Goal: Task Accomplishment & Management: Use online tool/utility

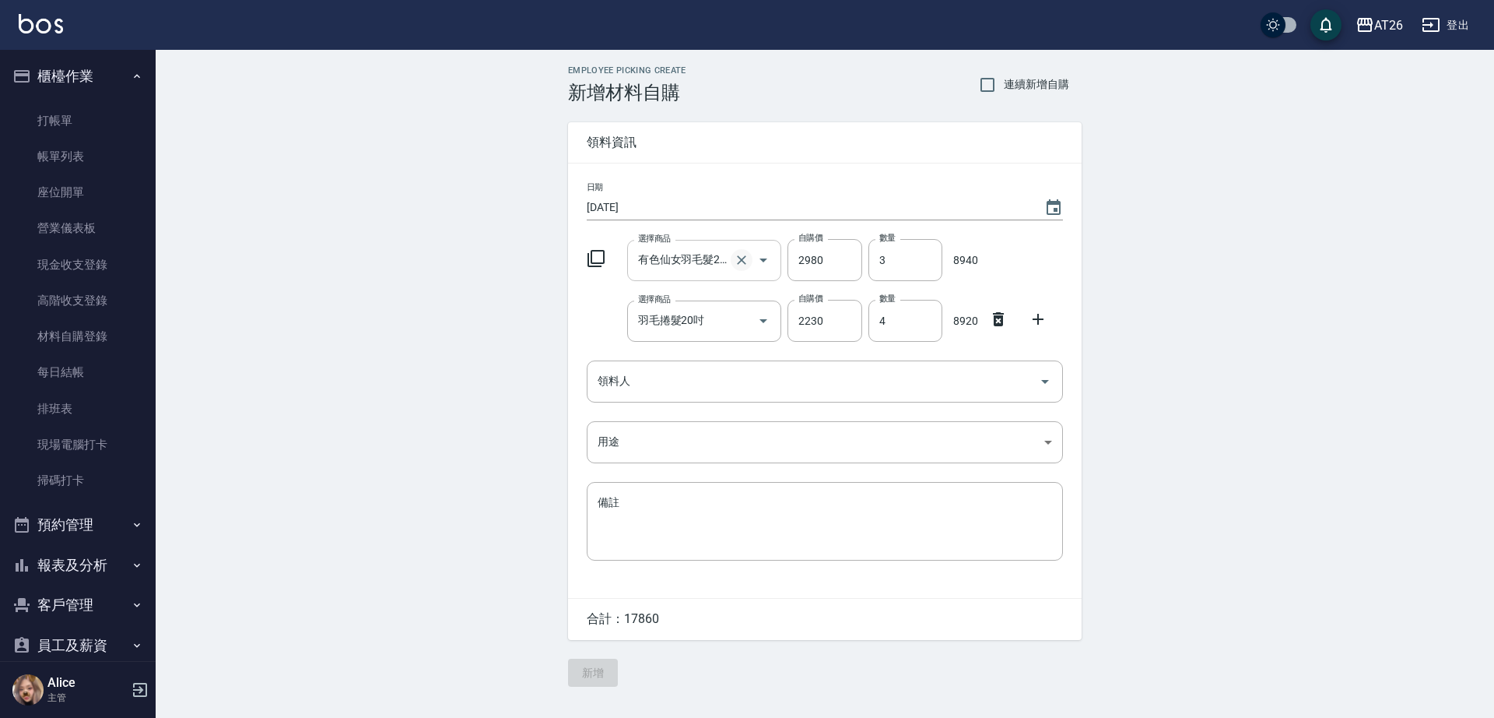
click at [737, 258] on icon "Clear" at bounding box center [742, 260] width 16 height 16
type input "0"
click at [747, 324] on icon "Clear" at bounding box center [742, 321] width 16 height 16
type input "0"
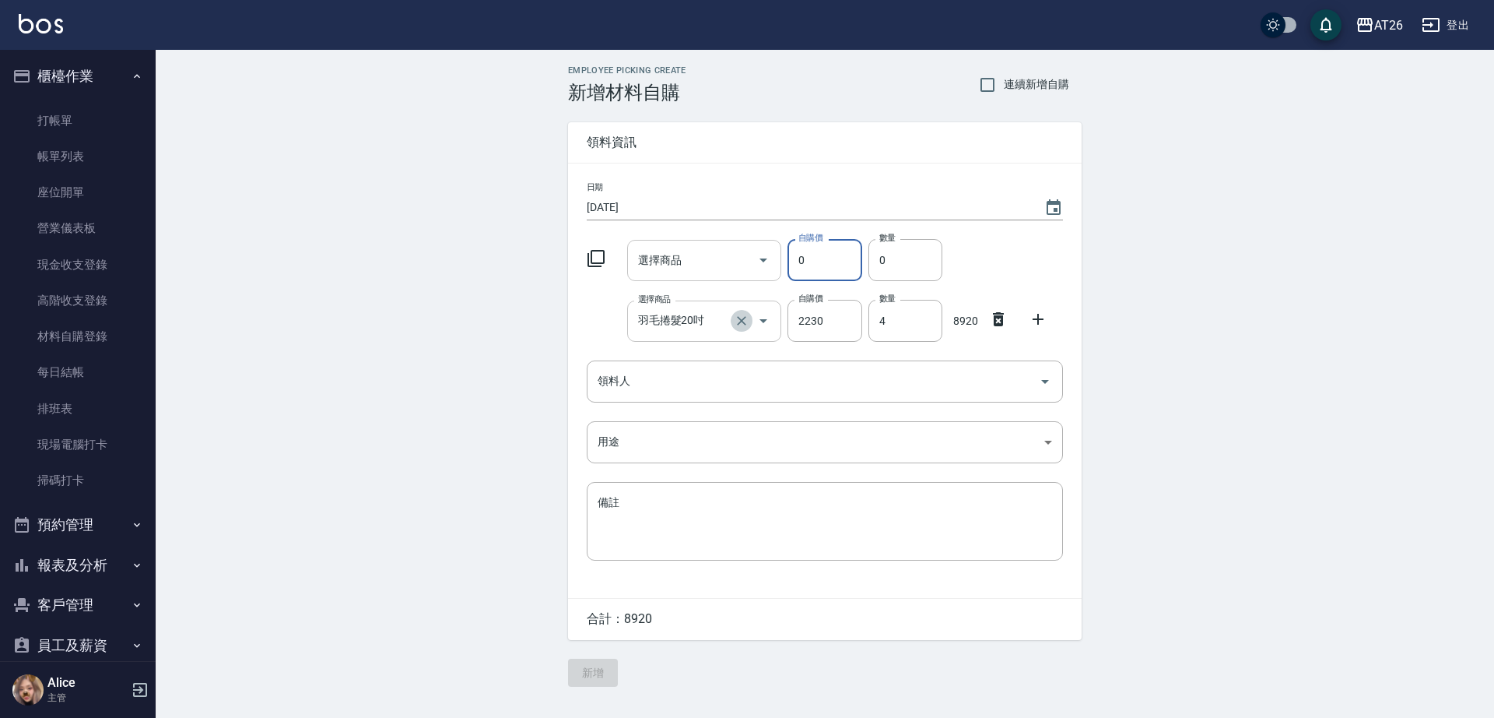
type input "0"
click at [1003, 319] on icon at bounding box center [998, 319] width 19 height 19
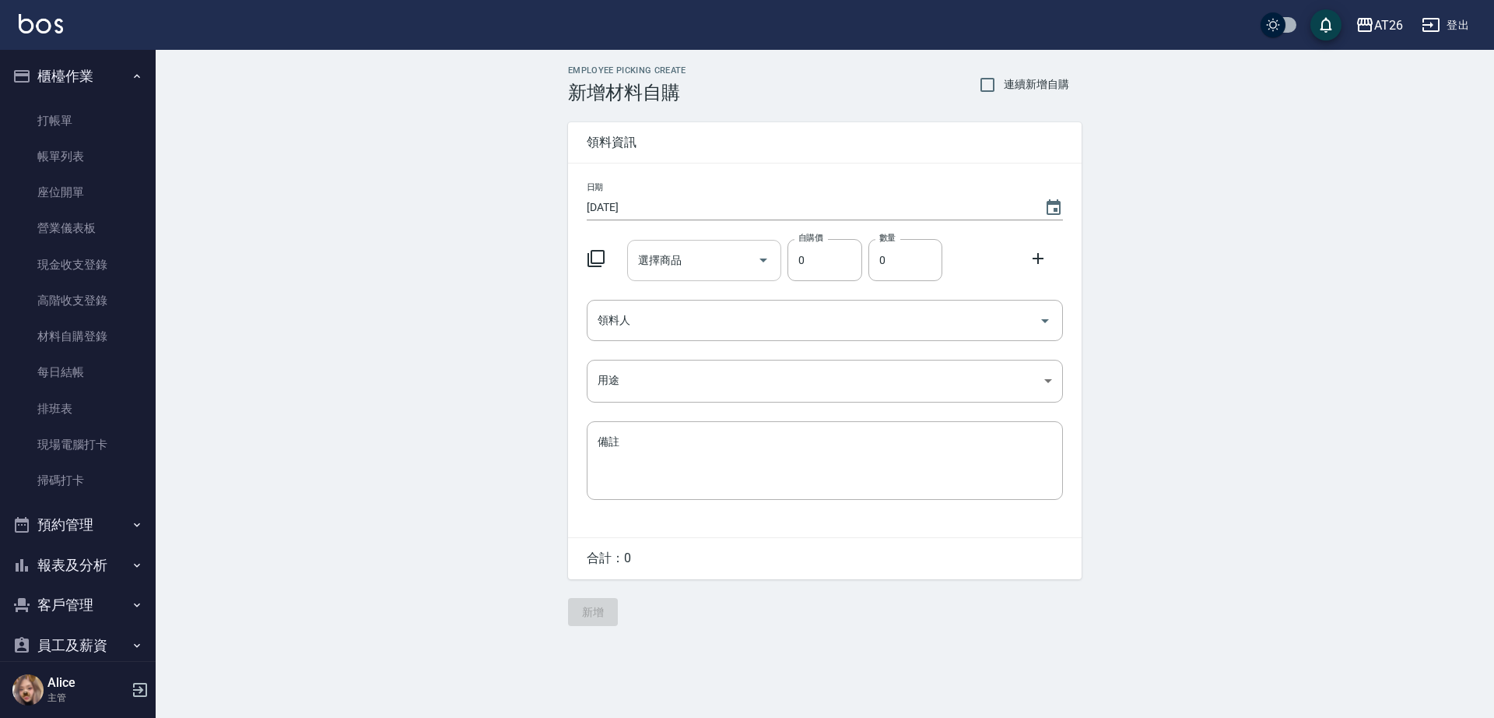
click at [702, 262] on input "選擇商品" at bounding box center [693, 260] width 118 height 27
type input "[PERSON_NAME]漂粉"
type input "400"
type input "1"
click at [775, 309] on input "領料人" at bounding box center [813, 320] width 439 height 27
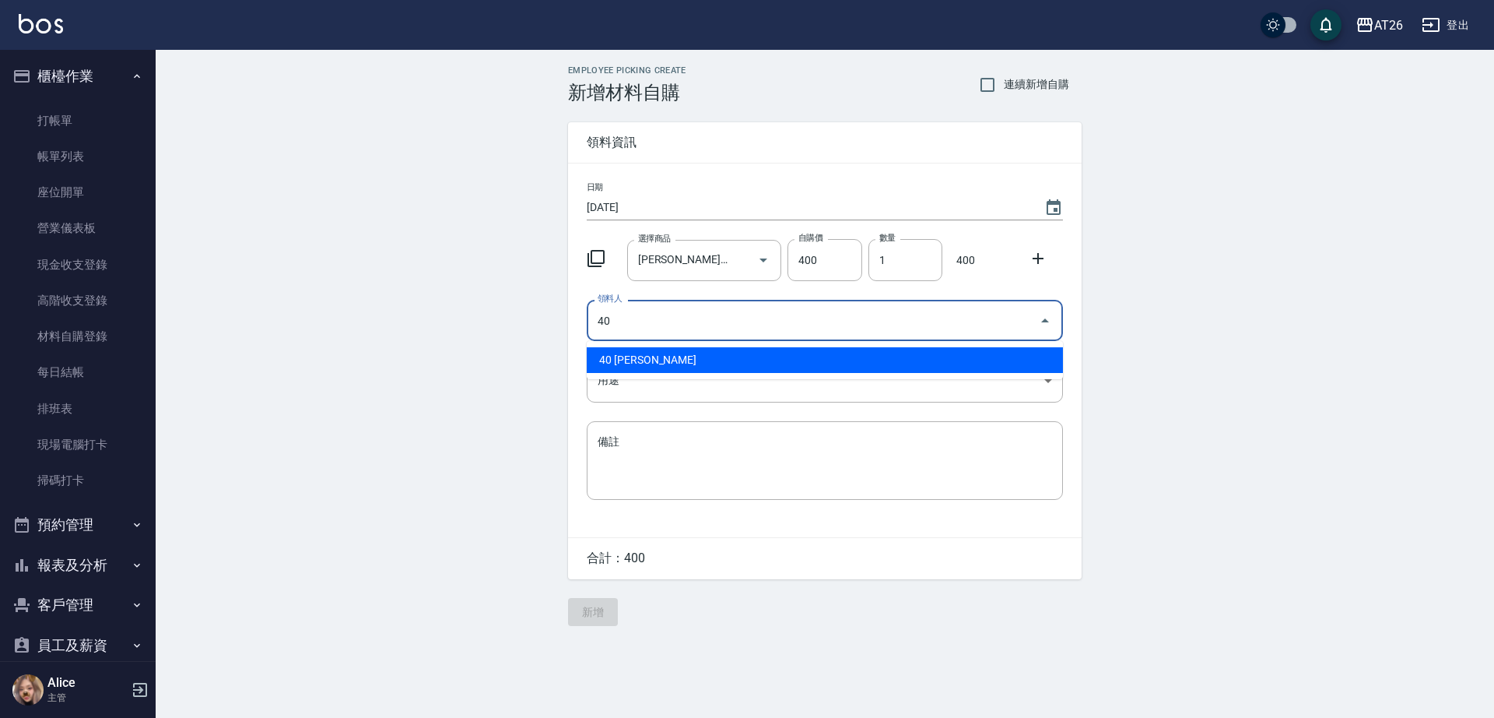
type input "40 [PERSON_NAME]"
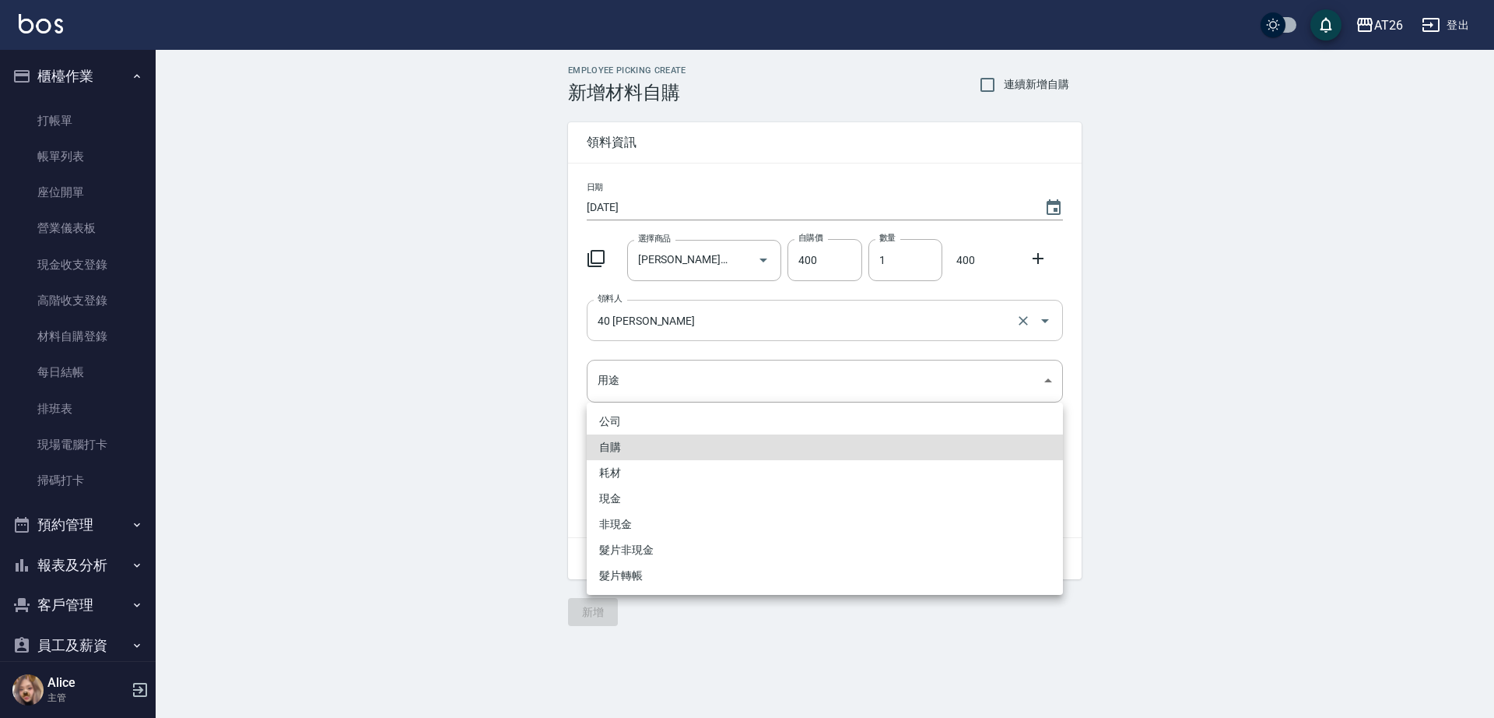
type input "自購"
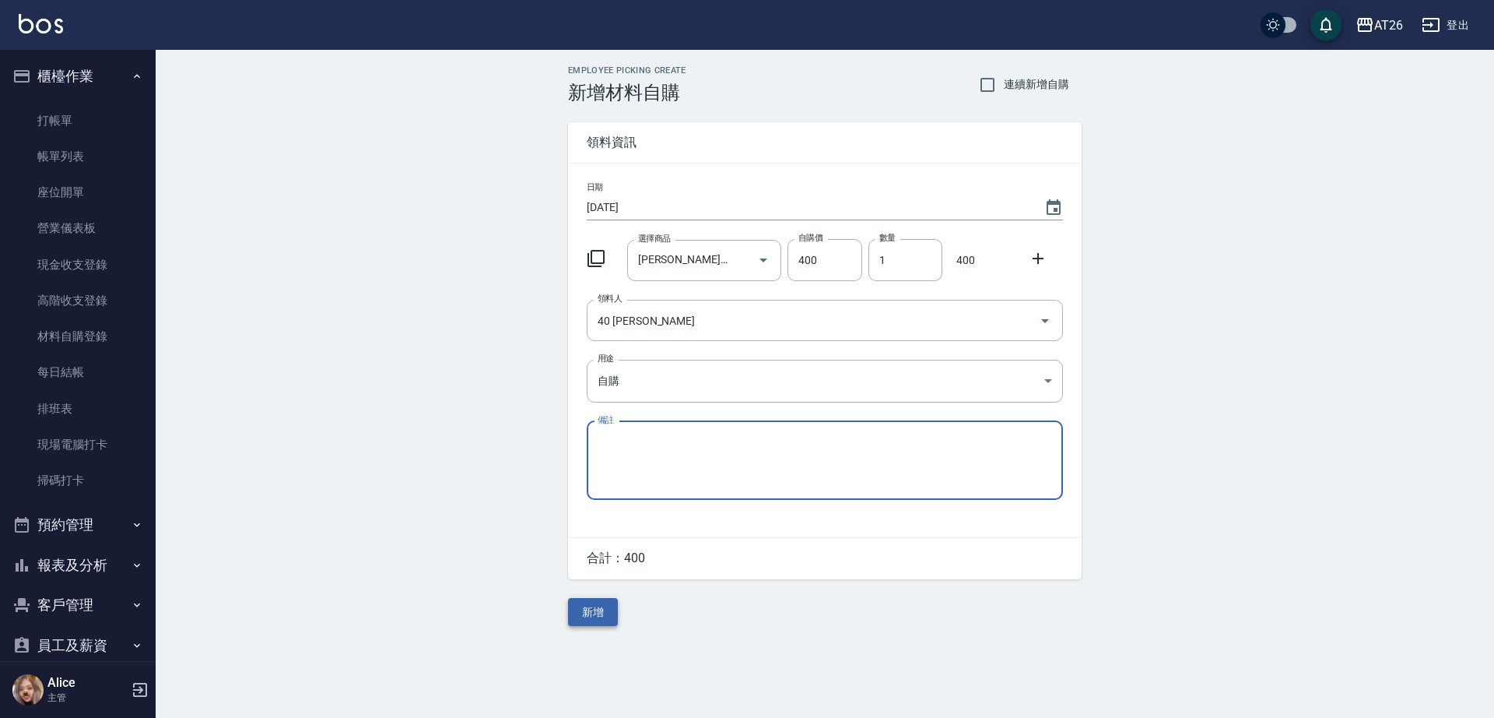
click at [609, 606] on button "新增" at bounding box center [593, 612] width 50 height 29
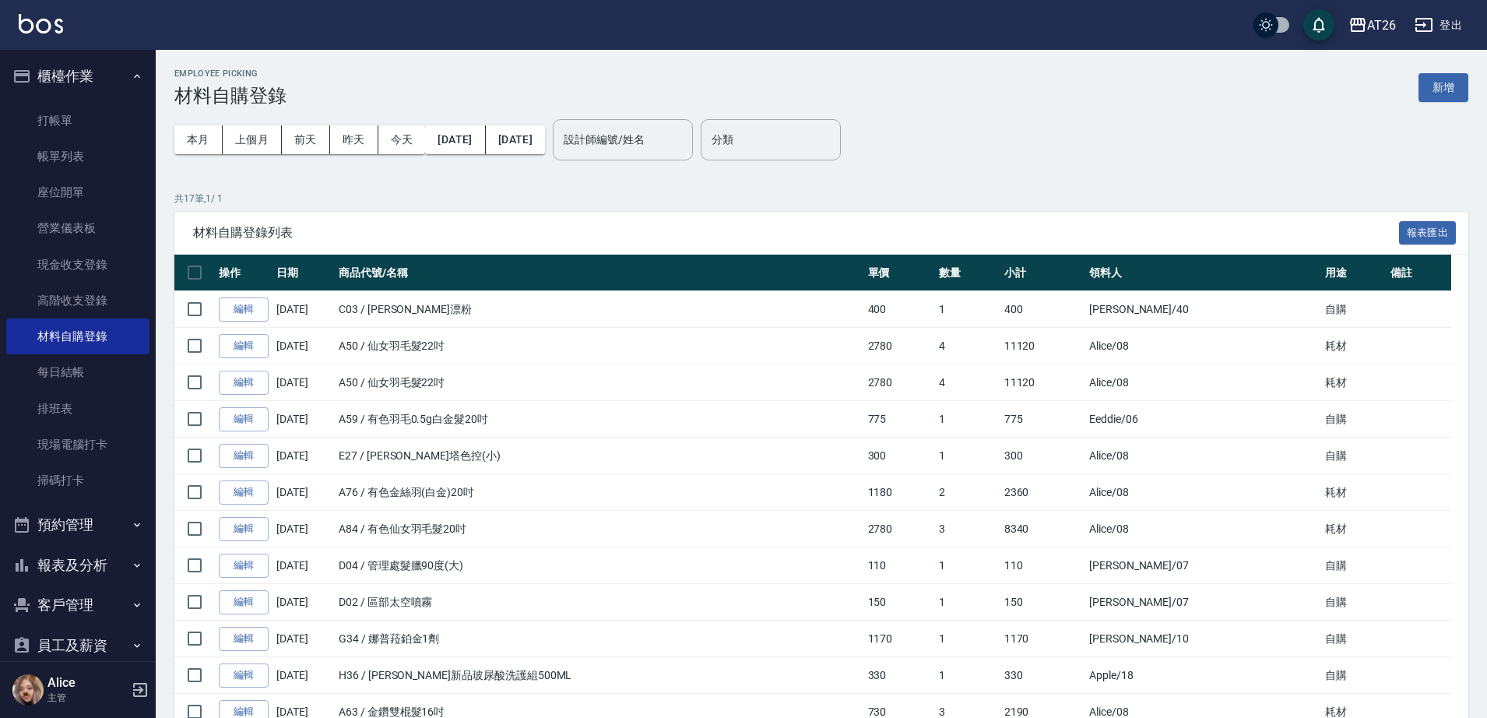
click at [841, 112] on div "分類 分類" at bounding box center [771, 140] width 140 height 66
click at [1458, 81] on button "新增" at bounding box center [1443, 87] width 50 height 29
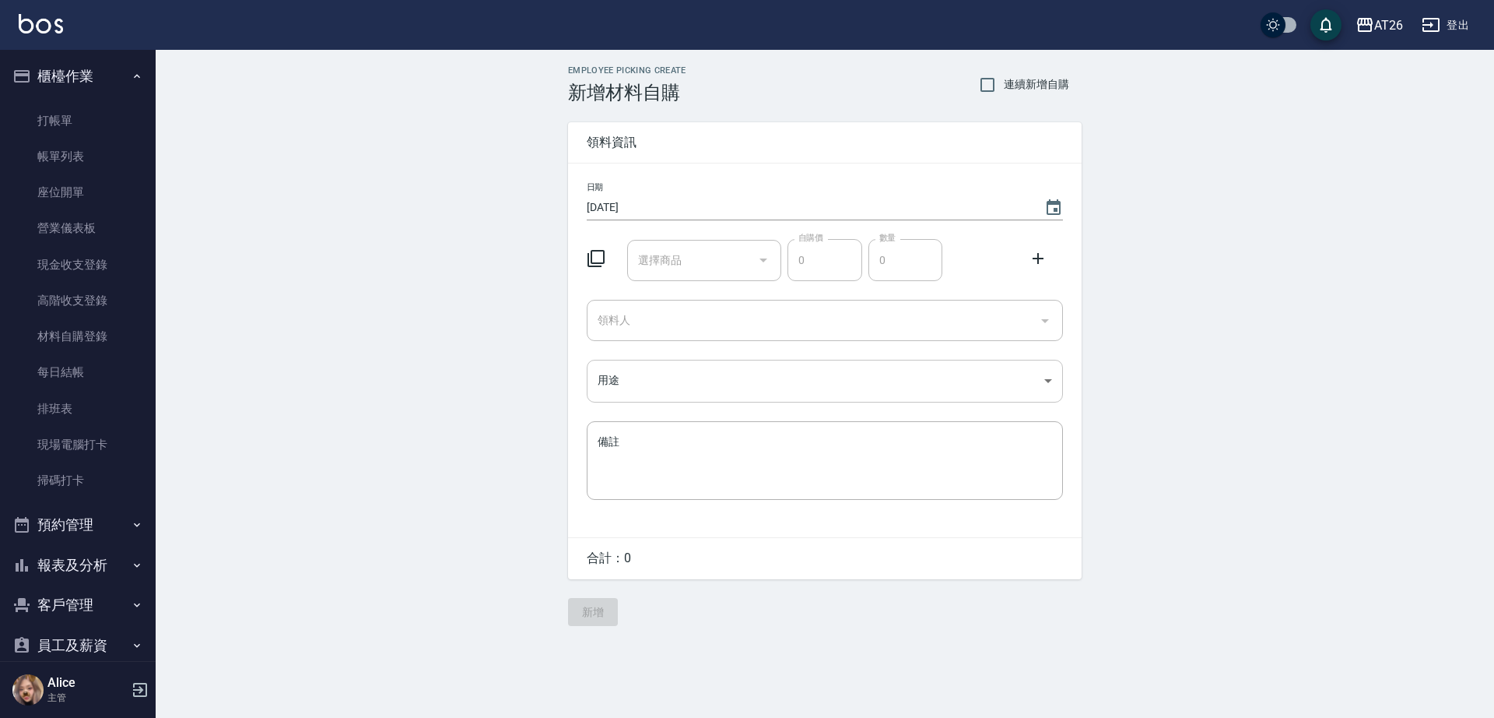
click at [619, 373] on body "AT26 登出 櫃檯作業 打帳單 帳單列表 座位開單 營業儀表板 現金收支登錄 高階收支登錄 材料自購登錄 每日結帳 排班表 現場電腦打卡 掃碼打卡 預約管理…" at bounding box center [747, 359] width 1494 height 718
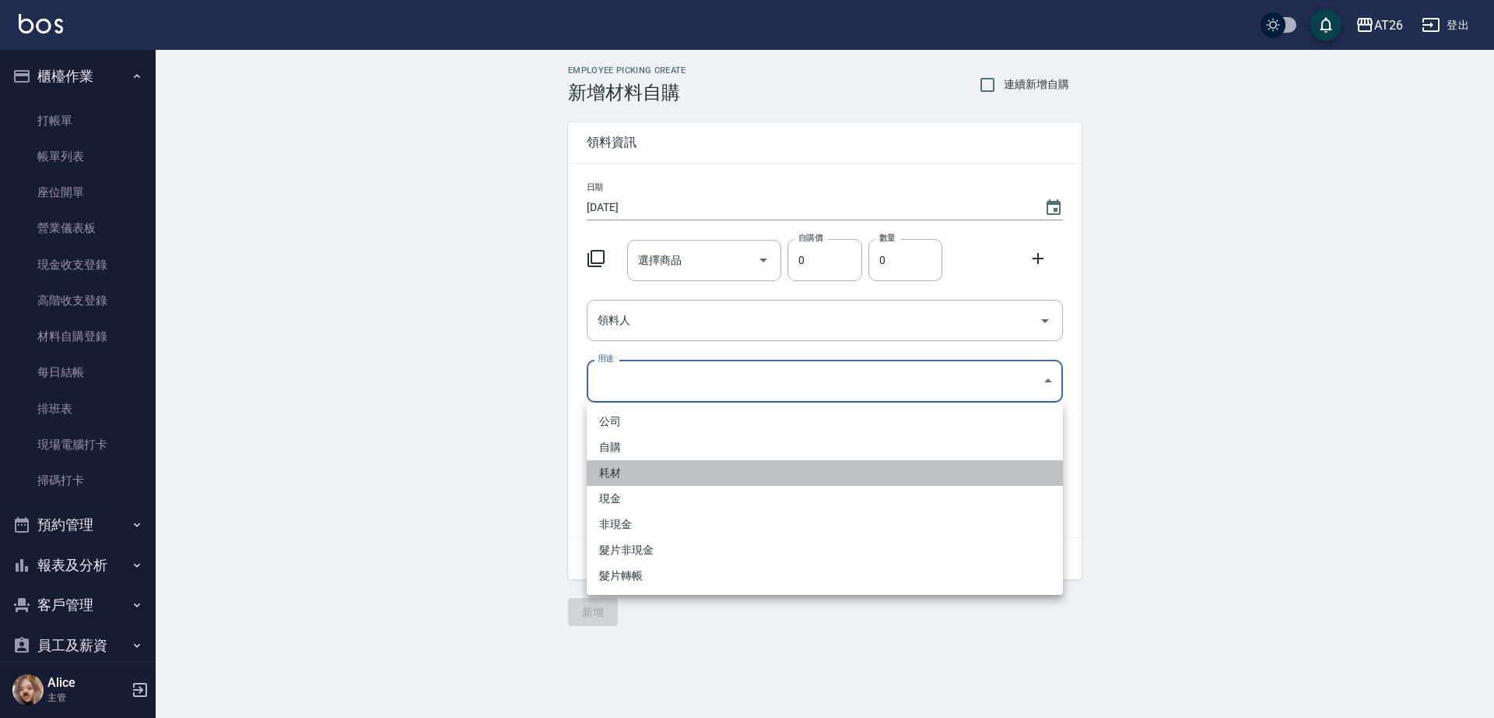
click at [641, 467] on li "耗材" at bounding box center [825, 473] width 476 height 26
type input "耗材"
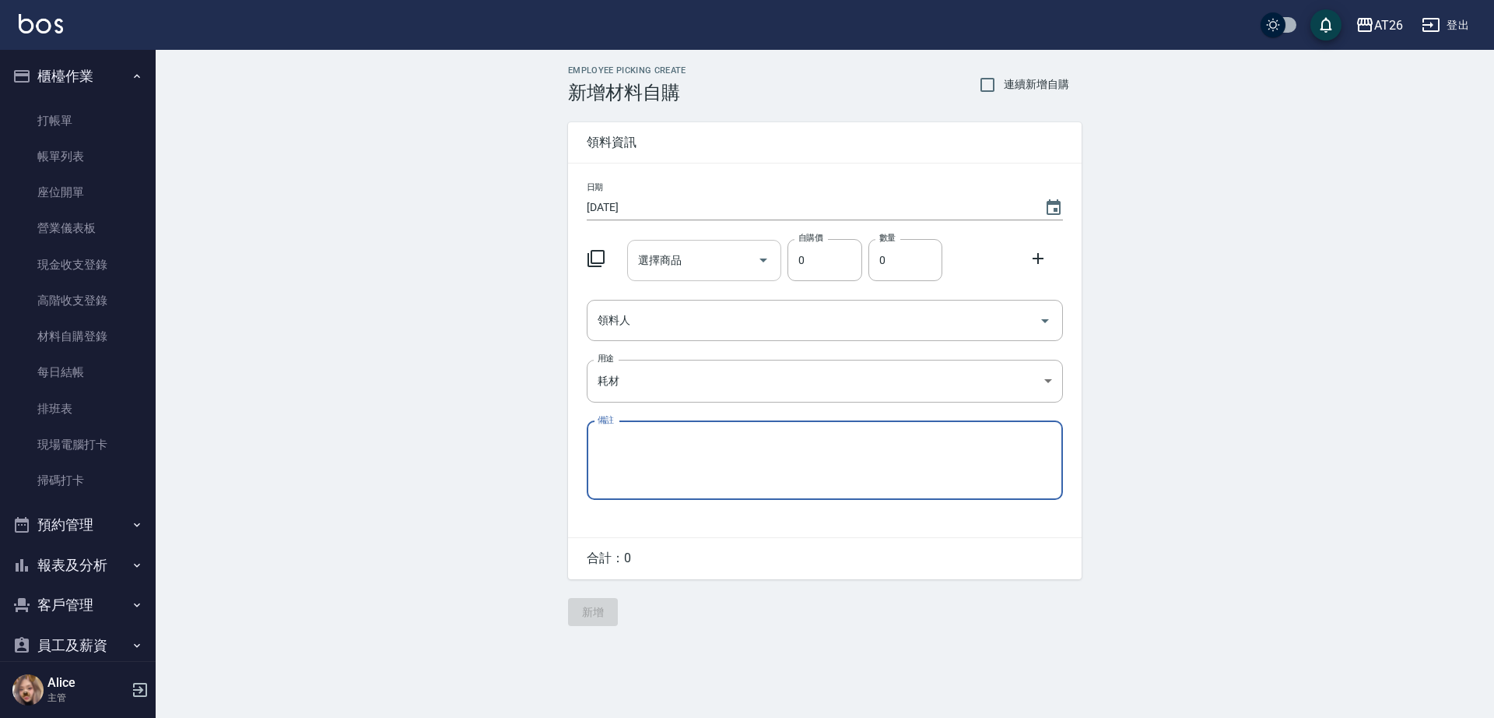
click at [658, 275] on div "選擇商品" at bounding box center [704, 260] width 155 height 41
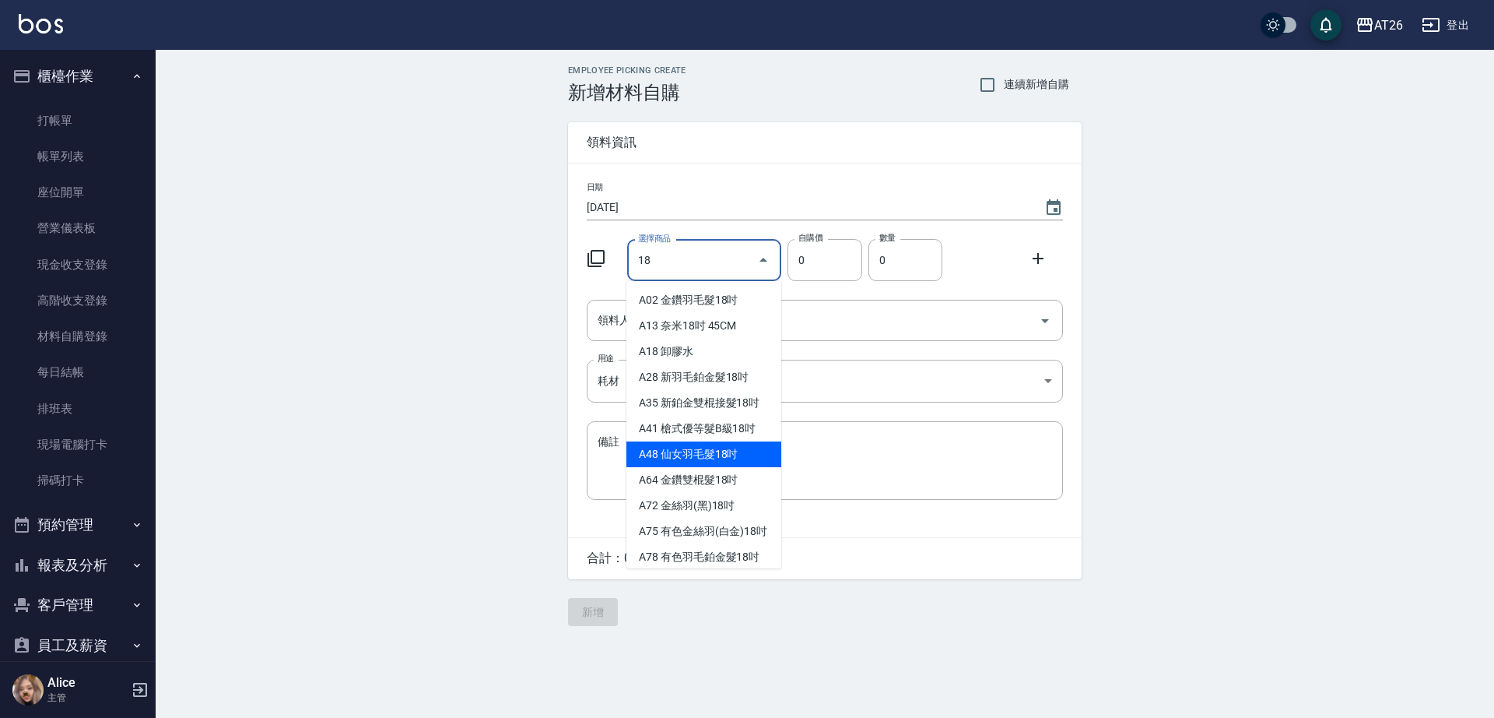
type input "仙女羽毛髮18吋"
type input "2380"
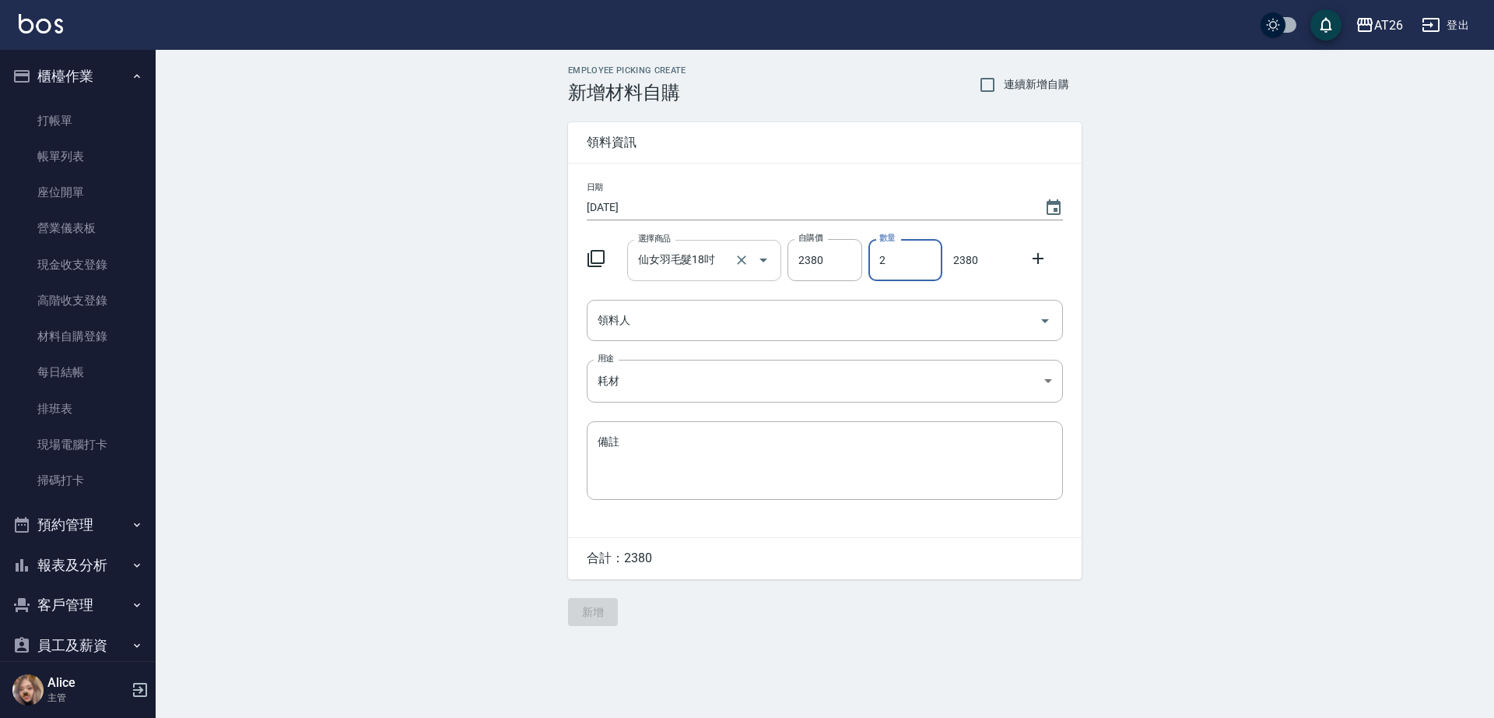
type input "2"
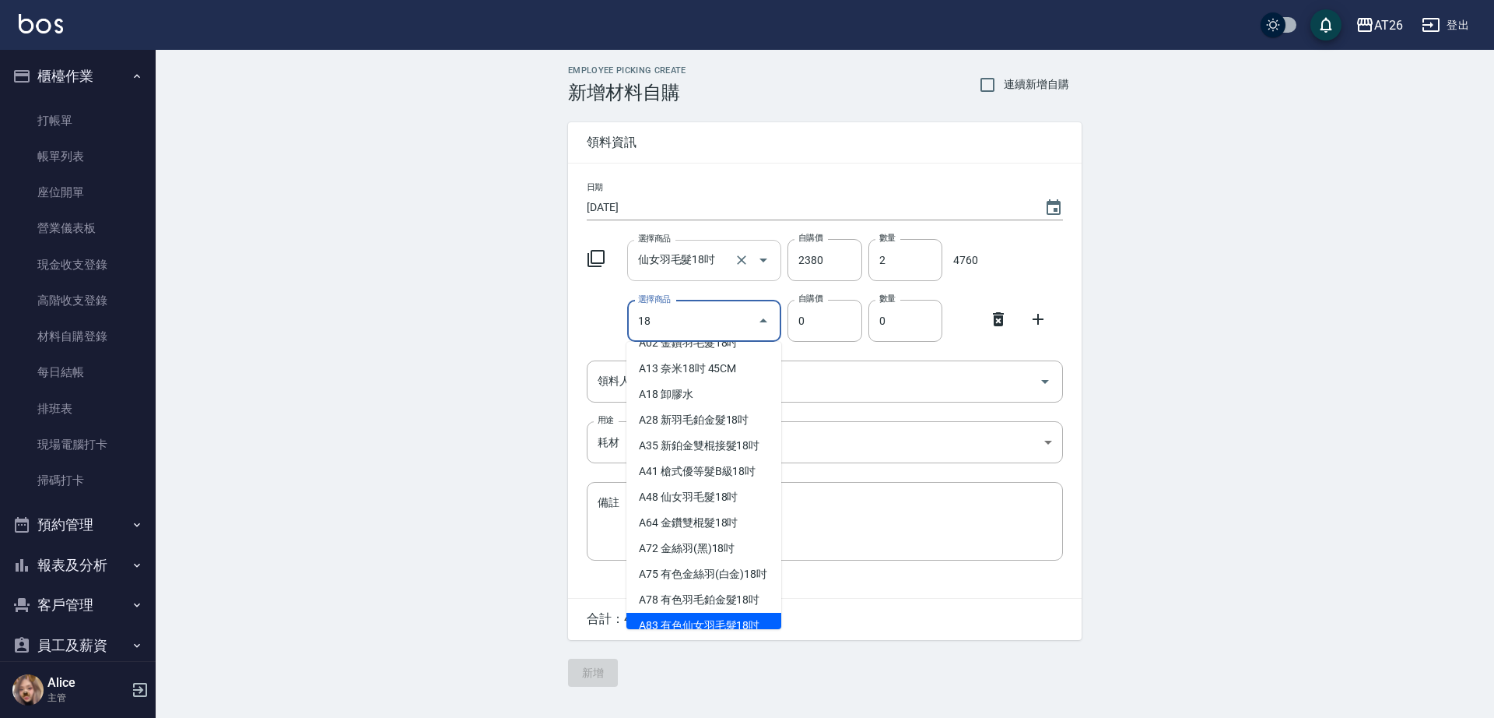
scroll to position [44, 0]
type input "有色仙女羽毛髮18吋"
type input "2580"
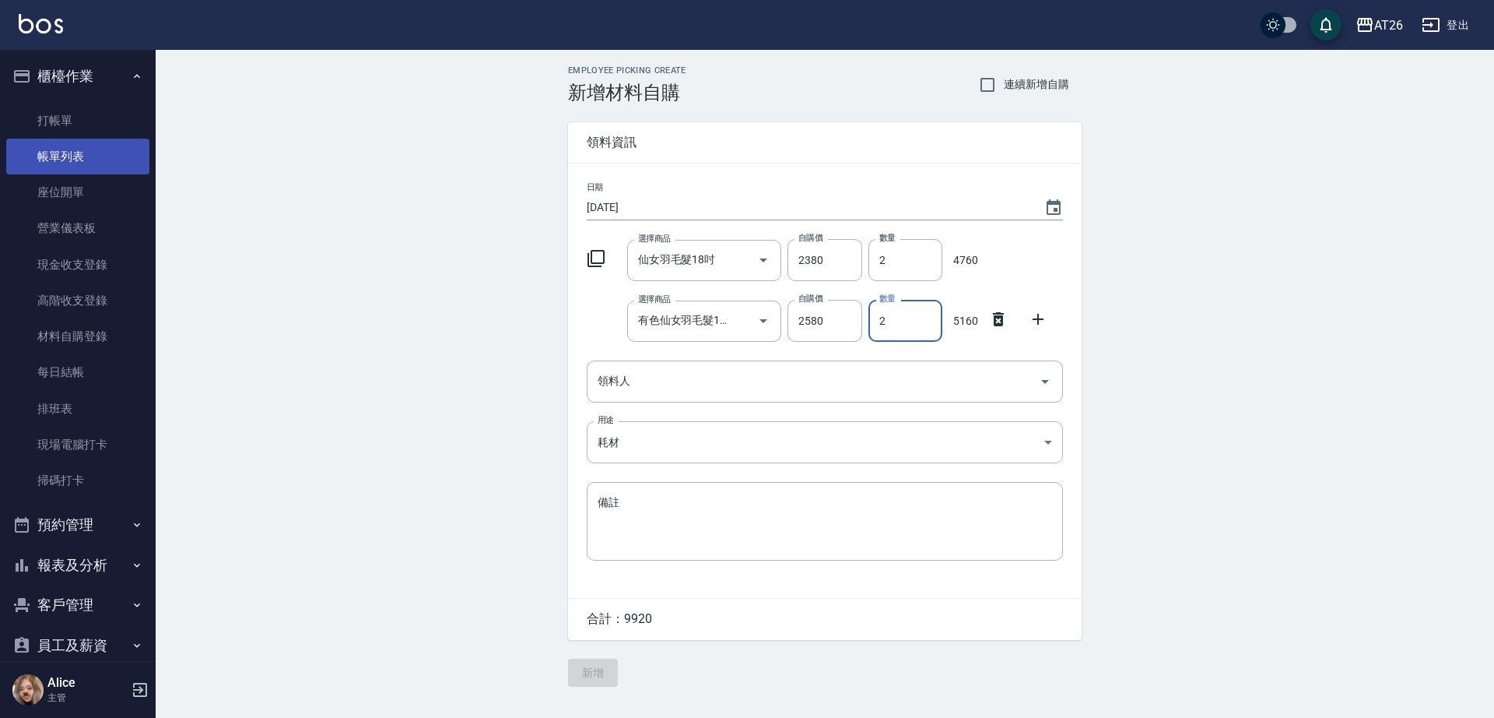
type input "2"
click at [96, 139] on link "帳單列表" at bounding box center [77, 157] width 143 height 36
